Goal: Task Accomplishment & Management: Manage account settings

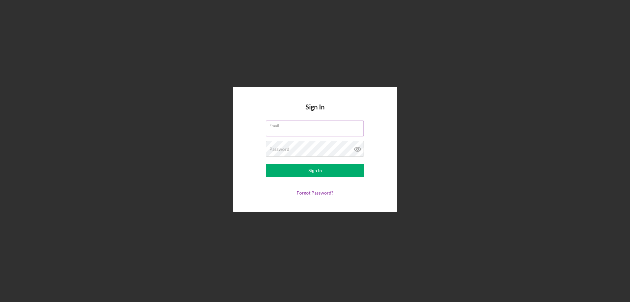
click at [283, 127] on div "Email" at bounding box center [315, 128] width 98 height 16
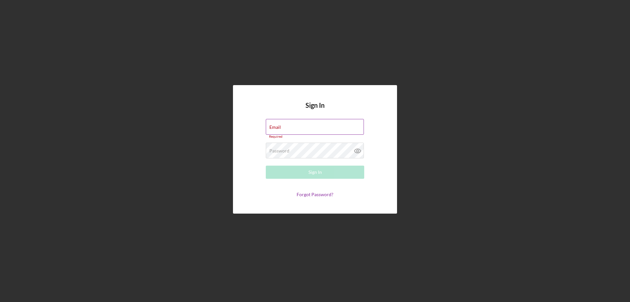
click at [299, 129] on input "Email" at bounding box center [315, 127] width 98 height 16
type input "[EMAIL_ADDRESS][DOMAIN_NAME]"
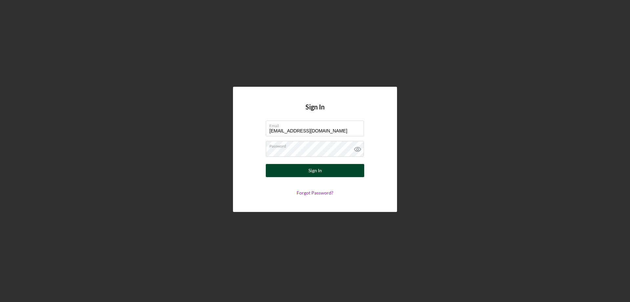
click at [328, 171] on button "Sign In" at bounding box center [315, 170] width 98 height 13
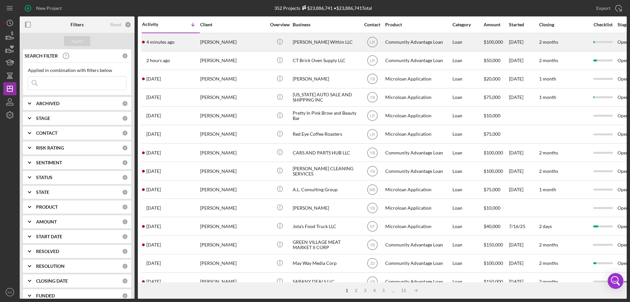
click at [302, 39] on div "[PERSON_NAME] Within LLC" at bounding box center [326, 41] width 66 height 17
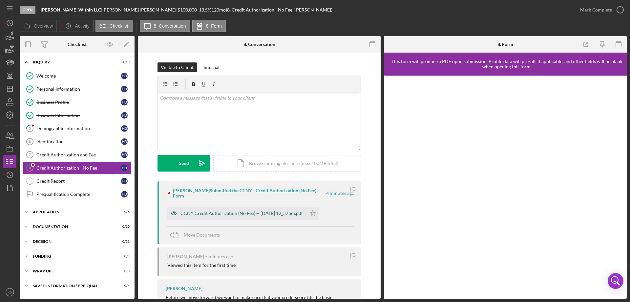
click at [214, 210] on div "CCNY Credit Authorization (No Fee) -- [DATE] 12_57pm.pdf" at bounding box center [242, 212] width 122 height 5
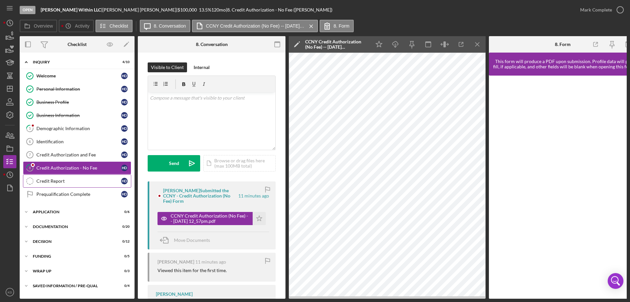
click at [52, 178] on div "Credit Report" at bounding box center [78, 180] width 85 height 5
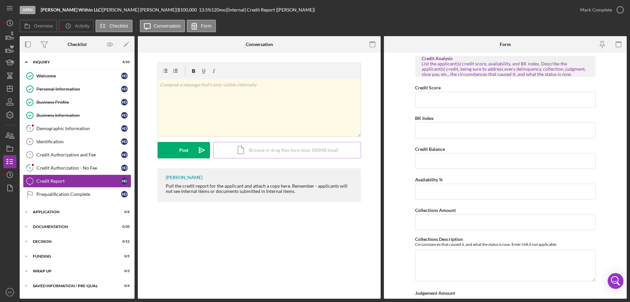
click at [290, 150] on div "Icon/Document Browse or drag files here (max 100MB total) Tap to choose files o…" at bounding box center [287, 150] width 148 height 16
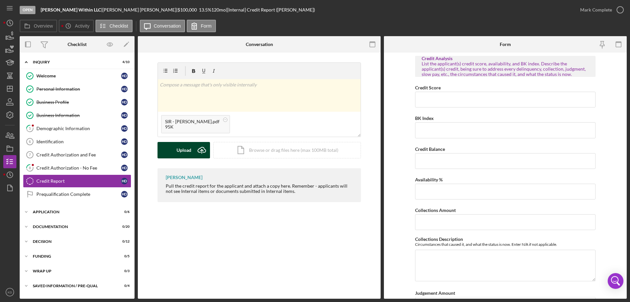
click at [191, 149] on button "Upload Icon/Upload" at bounding box center [184, 150] width 53 height 16
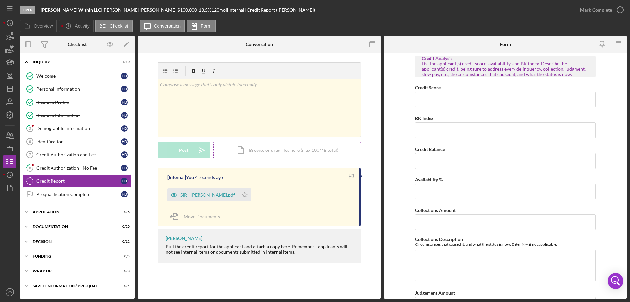
click at [295, 153] on div "Icon/Document Browse or drag files here (max 100MB total) Tap to choose files o…" at bounding box center [287, 150] width 148 height 16
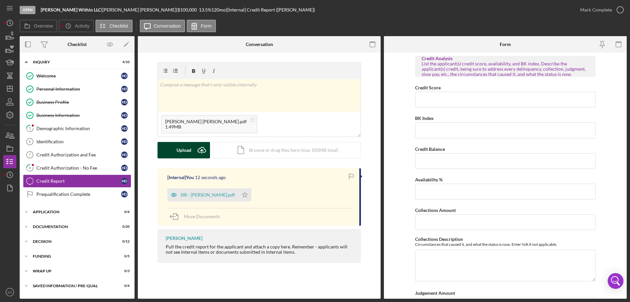
click at [185, 150] on div "Upload" at bounding box center [184, 150] width 15 height 16
